Goal: Browse casually: Explore the website without a specific task or goal

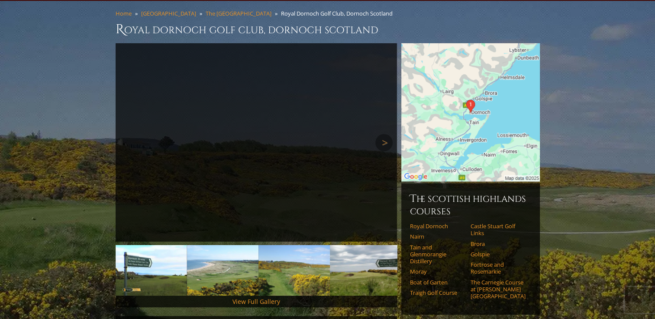
scroll to position [87, 0]
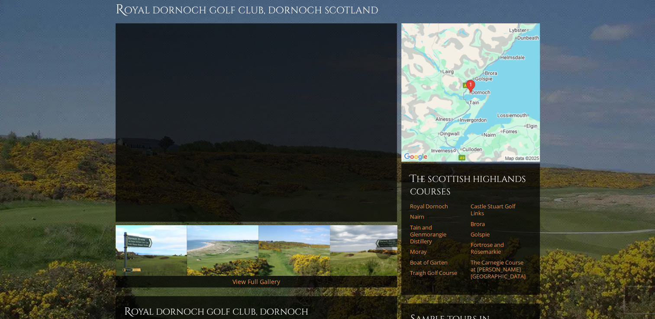
click at [279, 248] on img at bounding box center [293, 250] width 71 height 51
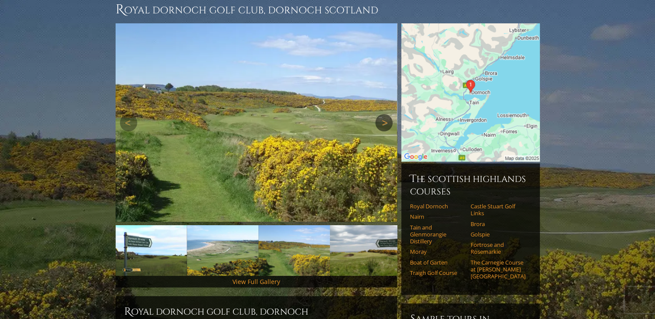
click at [382, 114] on link "Next" at bounding box center [383, 122] width 17 height 17
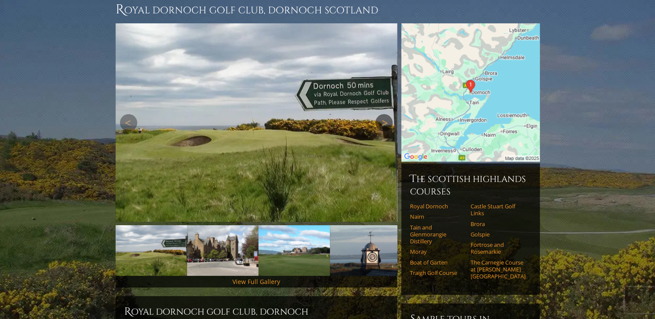
click at [381, 114] on link "Next" at bounding box center [383, 122] width 17 height 17
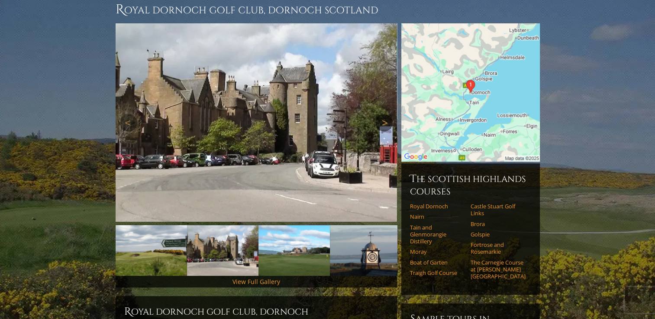
click at [382, 114] on link "Next" at bounding box center [383, 122] width 17 height 17
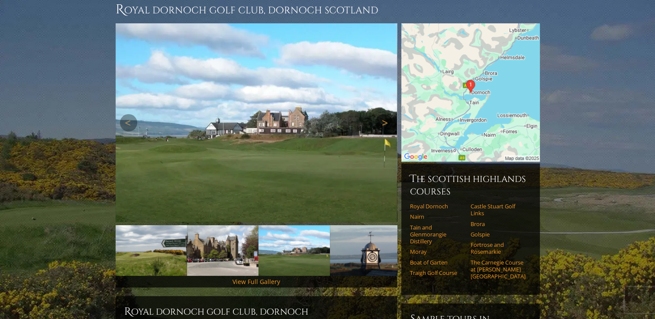
click at [382, 114] on link "Next" at bounding box center [383, 122] width 17 height 17
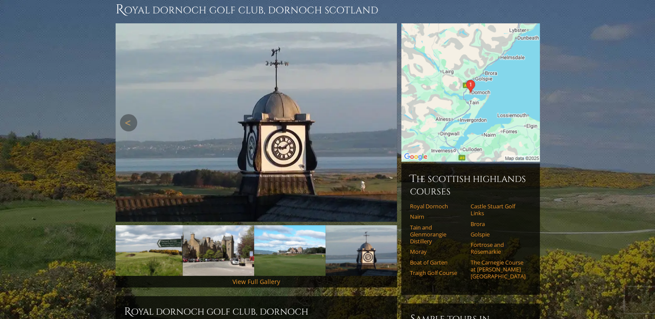
click at [382, 114] on link "Next" at bounding box center [383, 122] width 17 height 17
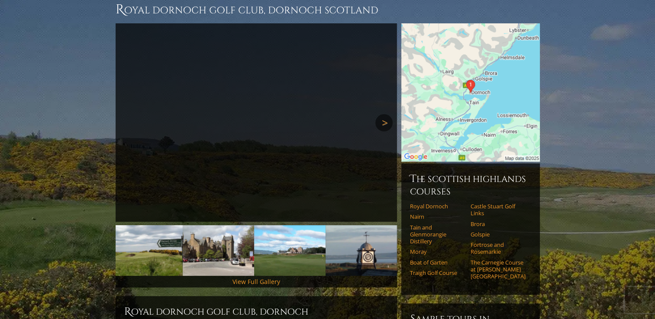
click at [382, 114] on link "Next" at bounding box center [383, 122] width 17 height 17
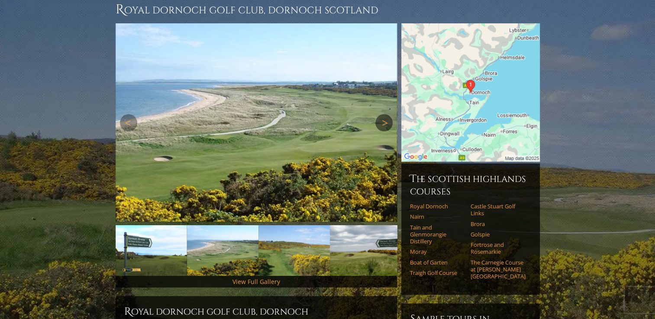
click at [382, 114] on link "Next" at bounding box center [383, 122] width 17 height 17
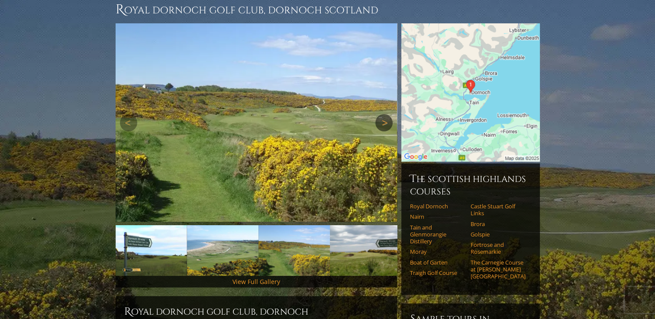
click at [382, 114] on link "Next" at bounding box center [383, 122] width 17 height 17
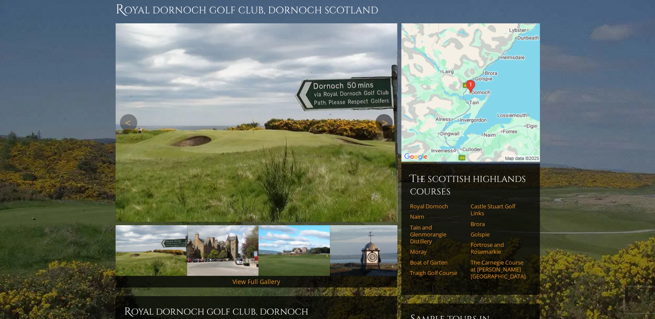
click at [382, 114] on link "Next" at bounding box center [383, 122] width 17 height 17
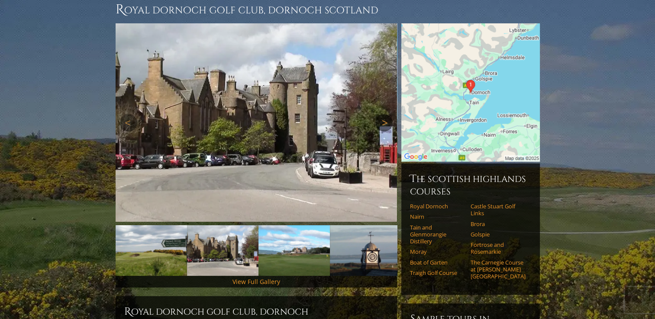
click at [382, 114] on link "Next" at bounding box center [383, 122] width 17 height 17
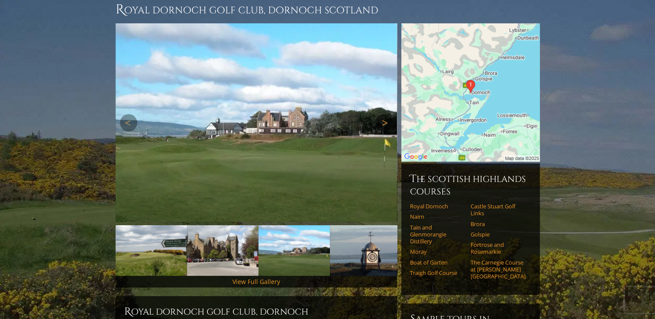
click at [382, 114] on link "Next" at bounding box center [383, 122] width 17 height 17
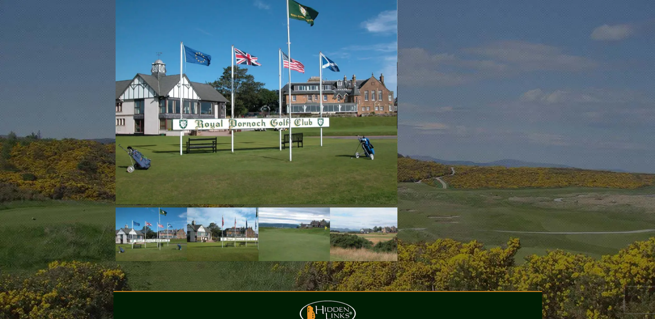
scroll to position [779, 0]
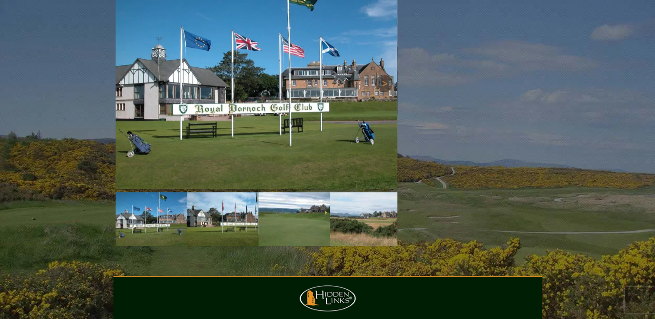
click at [242, 119] on img at bounding box center [256, 83] width 281 height 211
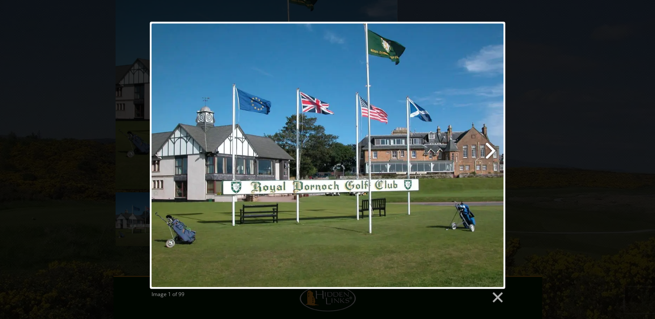
click at [490, 151] on link at bounding box center [391, 155] width 227 height 267
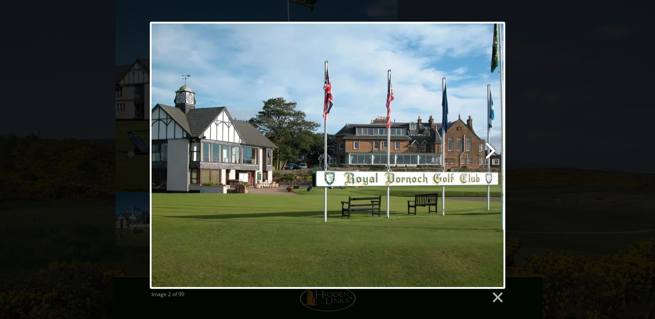
click at [490, 151] on link at bounding box center [391, 155] width 227 height 267
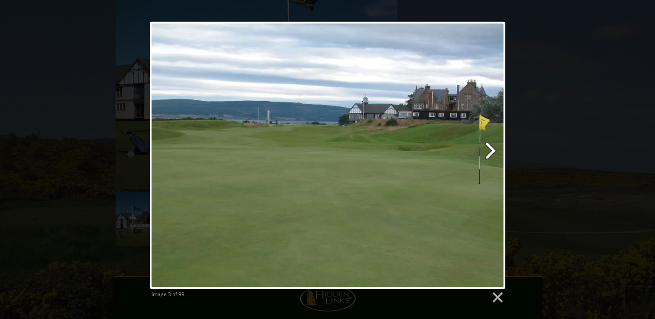
click at [490, 151] on link at bounding box center [391, 155] width 227 height 267
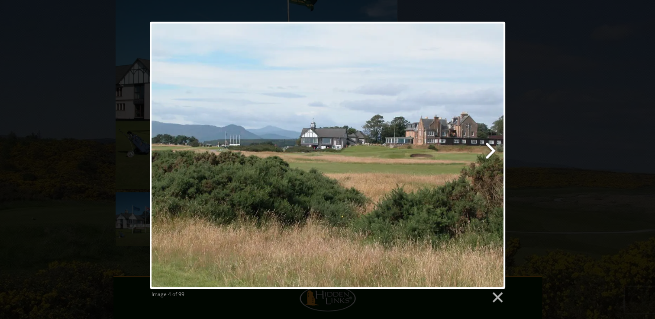
click at [490, 151] on link at bounding box center [391, 155] width 227 height 267
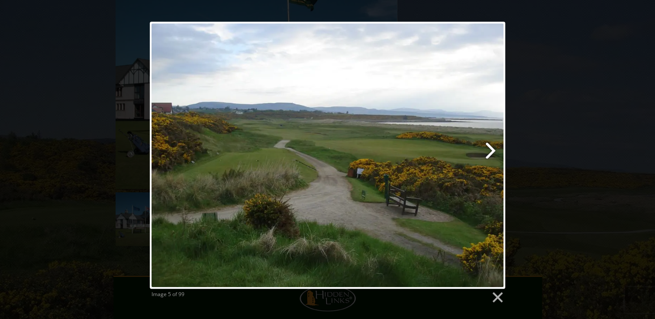
click at [490, 151] on link at bounding box center [391, 155] width 227 height 267
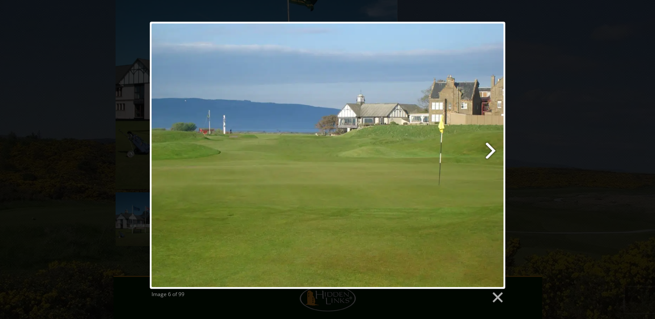
click at [490, 151] on link at bounding box center [391, 155] width 227 height 267
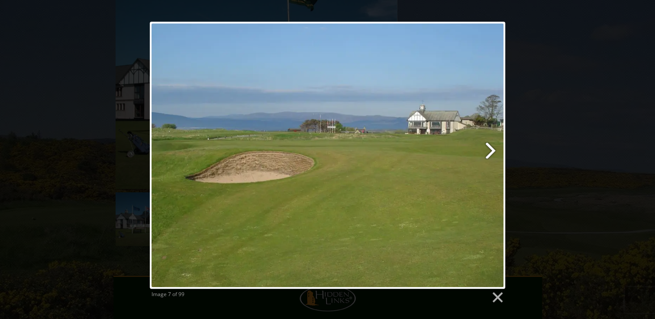
click at [490, 151] on link at bounding box center [391, 155] width 227 height 267
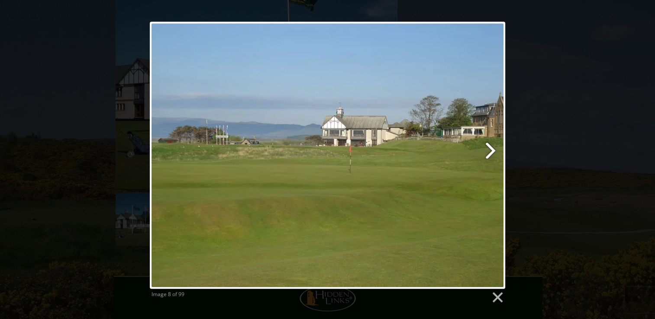
click at [490, 151] on link at bounding box center [391, 155] width 227 height 267
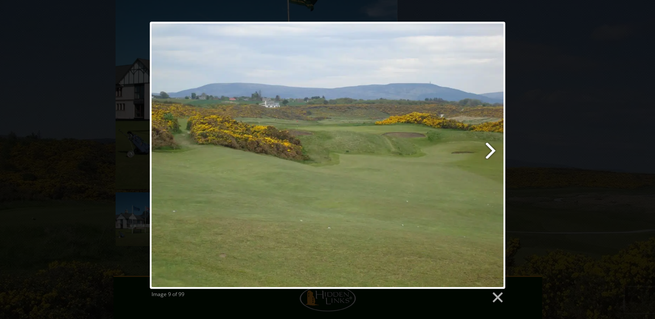
click at [490, 151] on link at bounding box center [391, 155] width 227 height 267
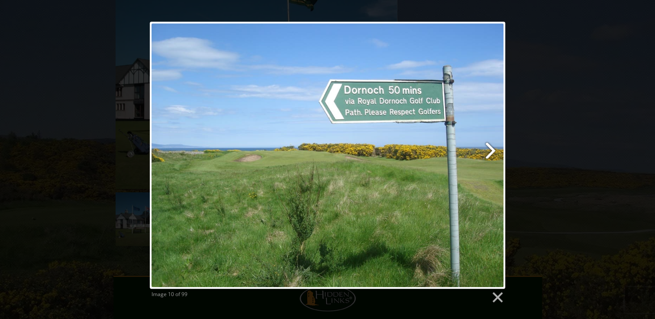
click at [490, 151] on link at bounding box center [391, 155] width 227 height 267
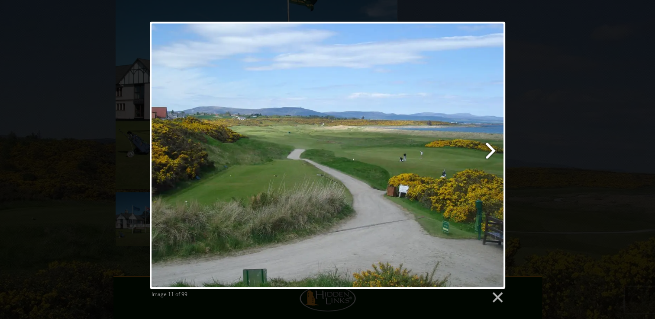
click at [490, 151] on link at bounding box center [391, 155] width 227 height 267
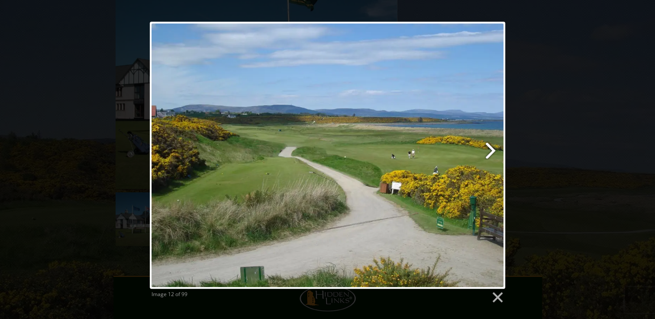
click at [490, 151] on link at bounding box center [391, 155] width 227 height 267
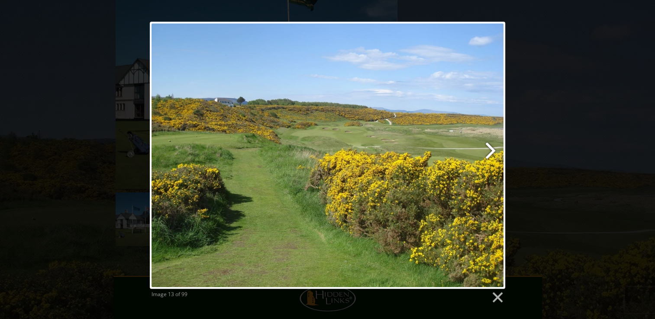
click at [490, 151] on link at bounding box center [391, 155] width 227 height 267
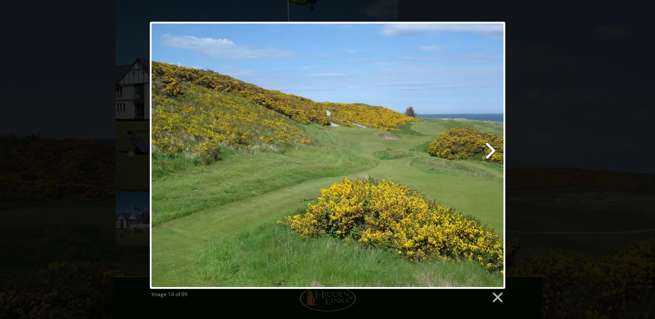
click at [490, 151] on link at bounding box center [391, 155] width 227 height 267
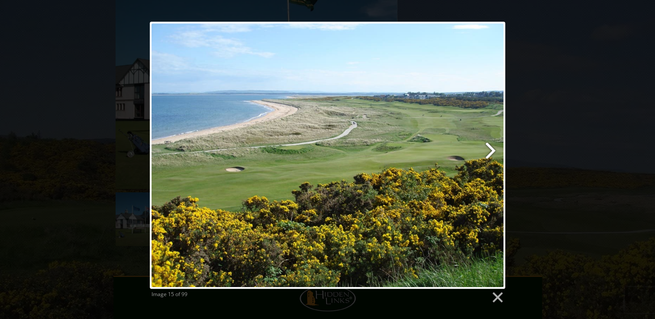
click at [490, 151] on link at bounding box center [391, 155] width 227 height 267
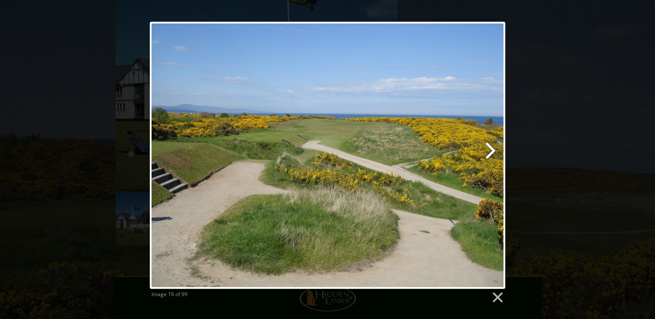
click at [490, 151] on link at bounding box center [391, 155] width 227 height 267
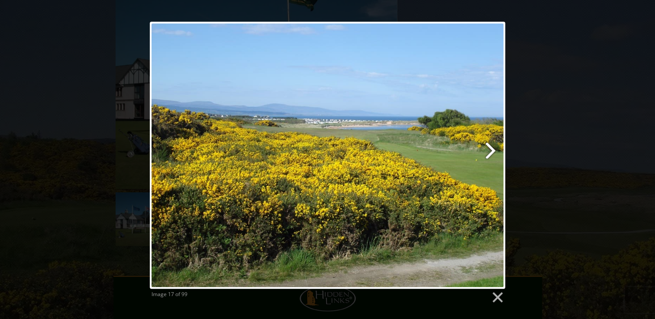
click at [490, 151] on link at bounding box center [391, 155] width 227 height 267
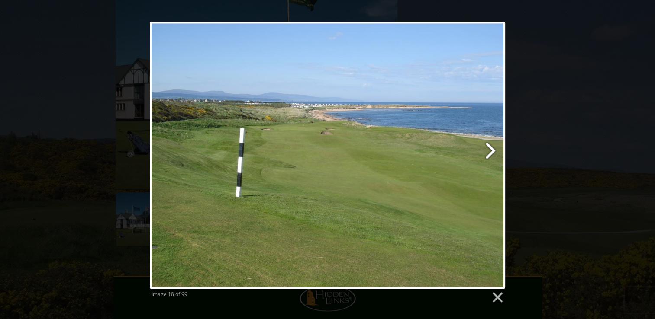
click at [490, 151] on link at bounding box center [391, 155] width 227 height 267
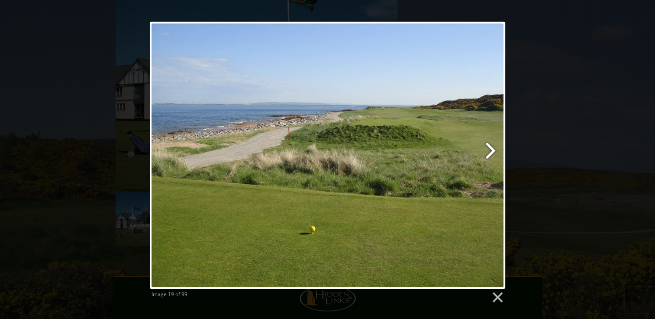
click at [490, 151] on link at bounding box center [391, 155] width 227 height 267
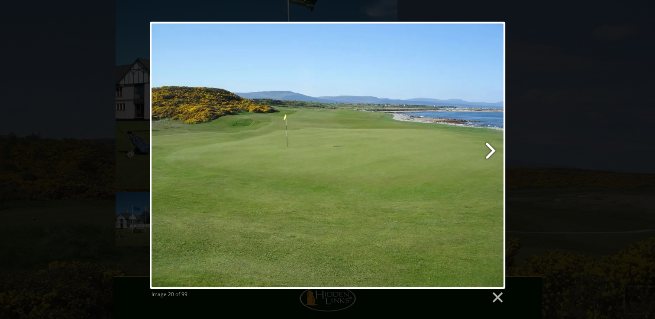
click at [490, 151] on link at bounding box center [391, 155] width 227 height 267
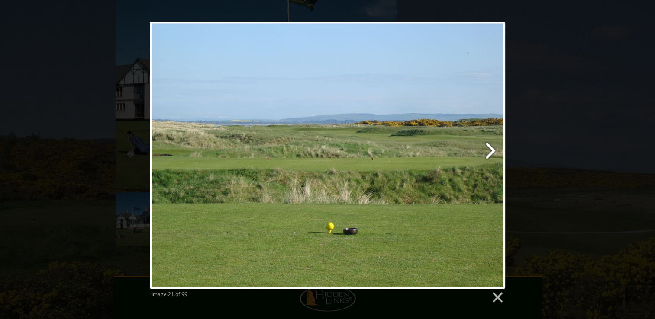
click at [490, 151] on link at bounding box center [391, 155] width 227 height 267
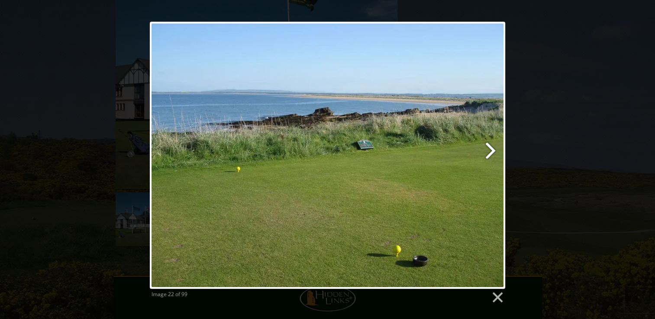
click at [490, 151] on link at bounding box center [391, 155] width 227 height 267
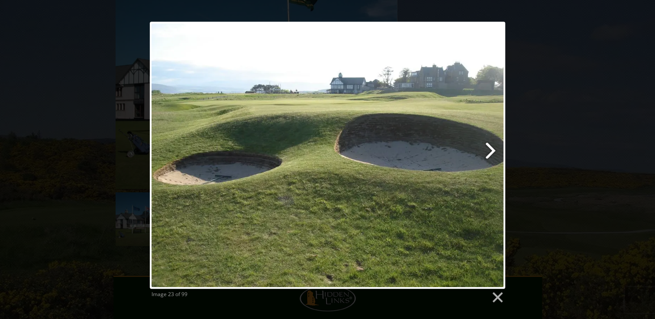
click at [490, 151] on link at bounding box center [391, 155] width 227 height 267
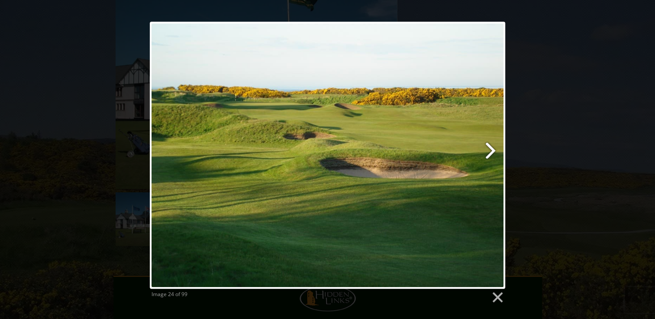
click at [490, 151] on link at bounding box center [391, 155] width 227 height 267
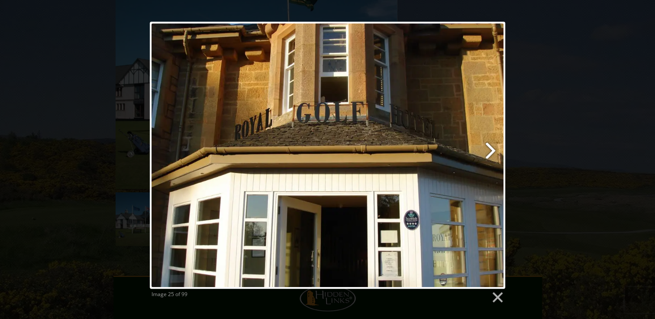
click at [490, 151] on link at bounding box center [391, 155] width 227 height 267
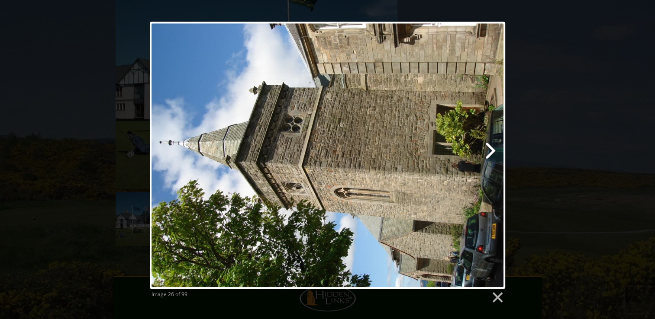
click at [490, 151] on link at bounding box center [391, 155] width 227 height 267
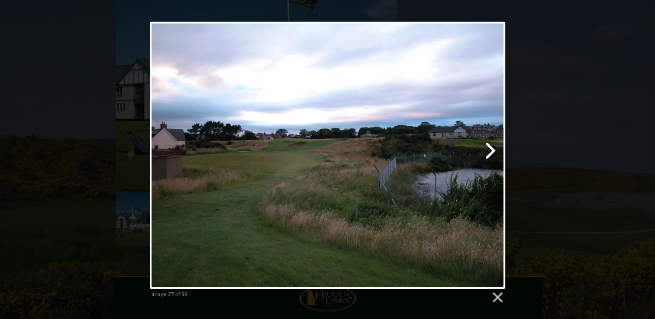
click at [490, 151] on link at bounding box center [391, 155] width 227 height 267
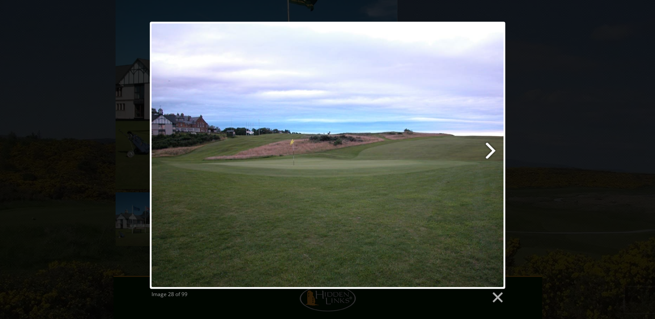
click at [490, 151] on link at bounding box center [391, 155] width 227 height 267
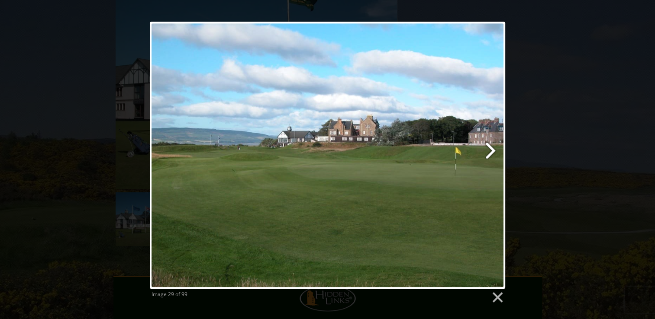
click at [490, 151] on link at bounding box center [391, 155] width 227 height 267
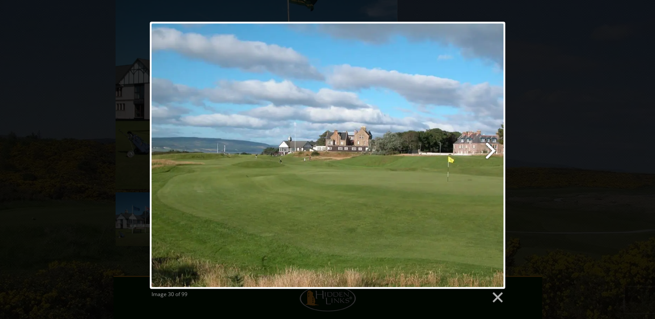
click at [490, 151] on link at bounding box center [391, 155] width 227 height 267
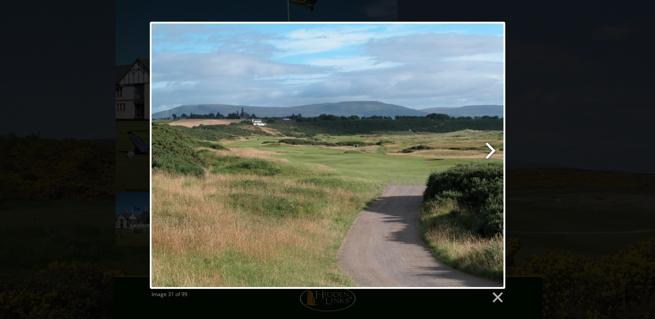
click at [490, 151] on link at bounding box center [391, 155] width 227 height 267
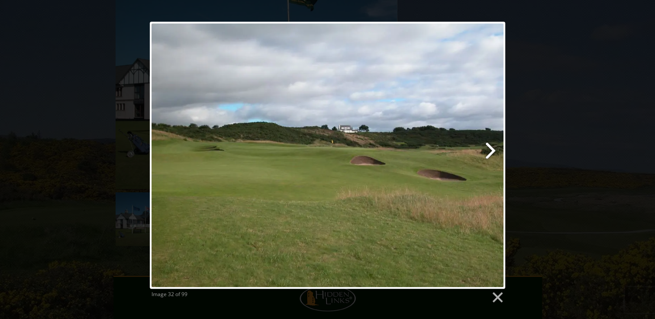
click at [490, 151] on link at bounding box center [391, 155] width 227 height 267
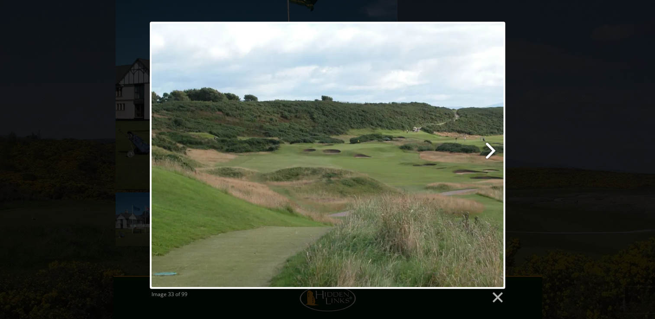
click at [490, 154] on link at bounding box center [391, 155] width 227 height 267
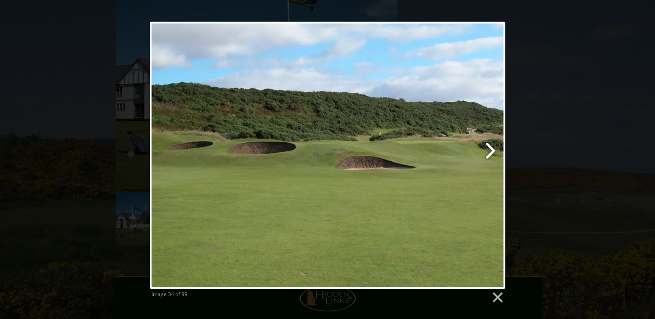
click at [490, 154] on link at bounding box center [391, 155] width 227 height 267
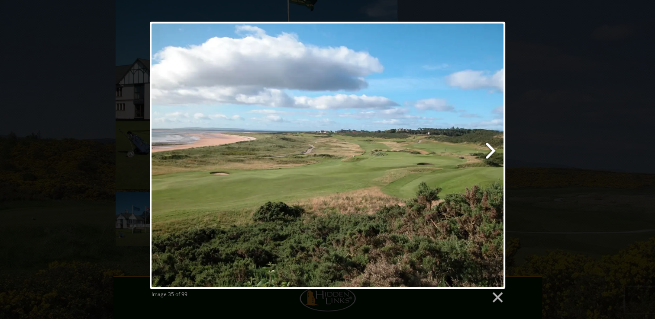
click at [490, 154] on link at bounding box center [391, 155] width 227 height 267
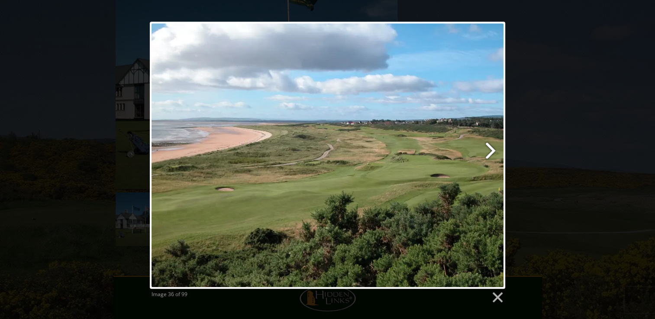
click at [490, 154] on link at bounding box center [391, 155] width 227 height 267
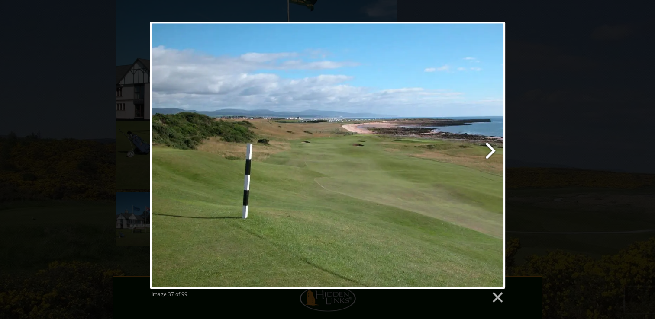
click at [490, 154] on link at bounding box center [391, 155] width 227 height 267
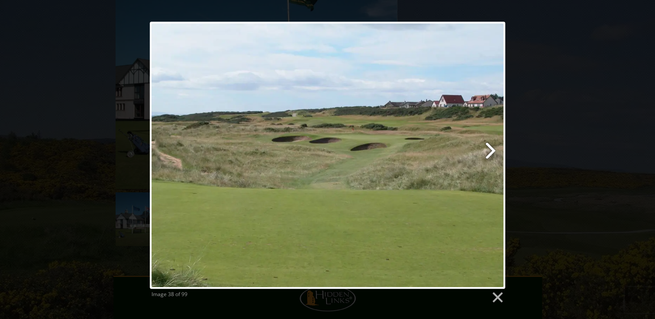
click at [490, 154] on link at bounding box center [391, 155] width 227 height 267
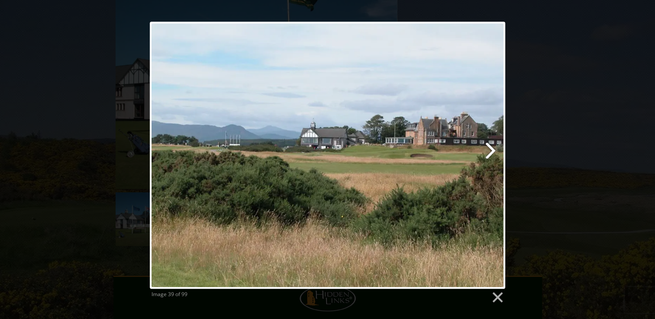
click at [490, 154] on link at bounding box center [391, 155] width 227 height 267
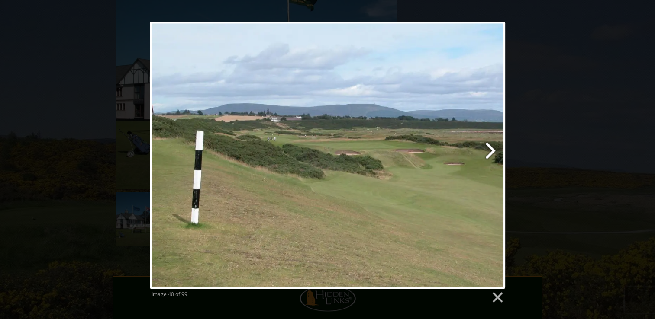
click at [489, 155] on link at bounding box center [391, 155] width 227 height 267
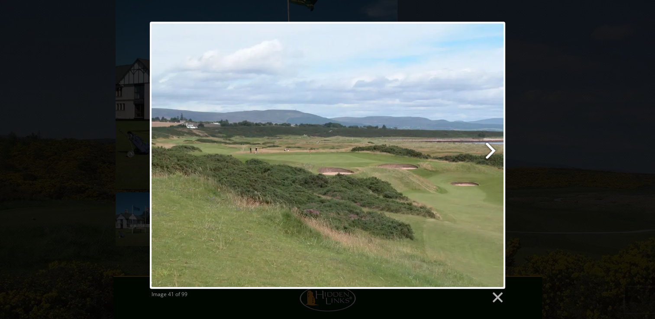
click at [489, 155] on link at bounding box center [391, 155] width 227 height 267
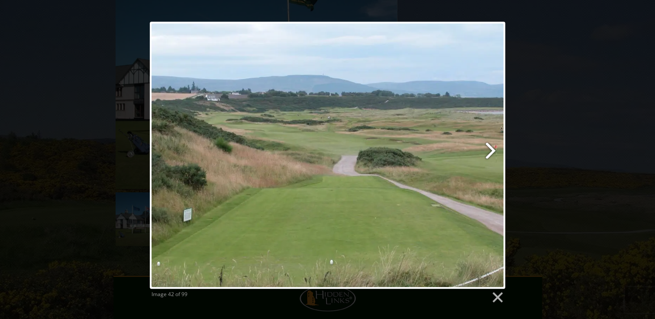
click at [488, 157] on link at bounding box center [391, 155] width 227 height 267
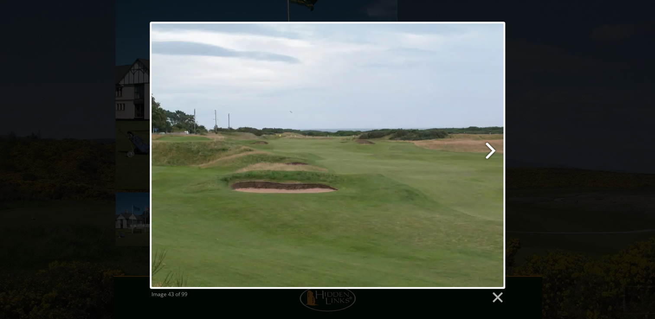
click at [488, 157] on link at bounding box center [391, 155] width 227 height 267
